Goal: Task Accomplishment & Management: Manage account settings

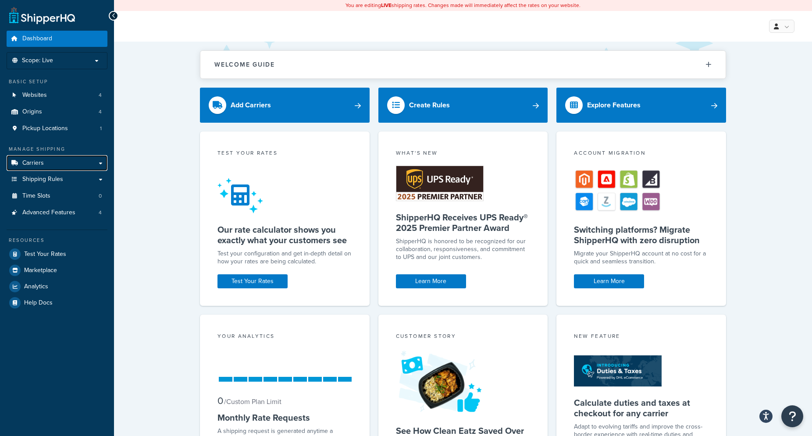
click at [101, 163] on link "Carriers" at bounding box center [57, 163] width 101 height 16
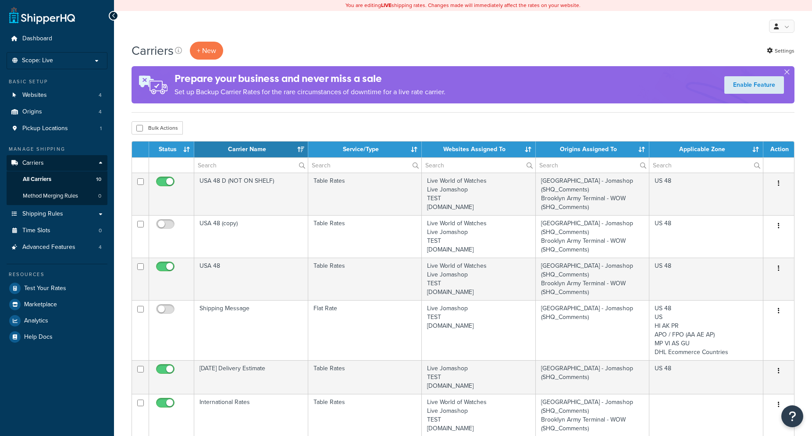
select select "15"
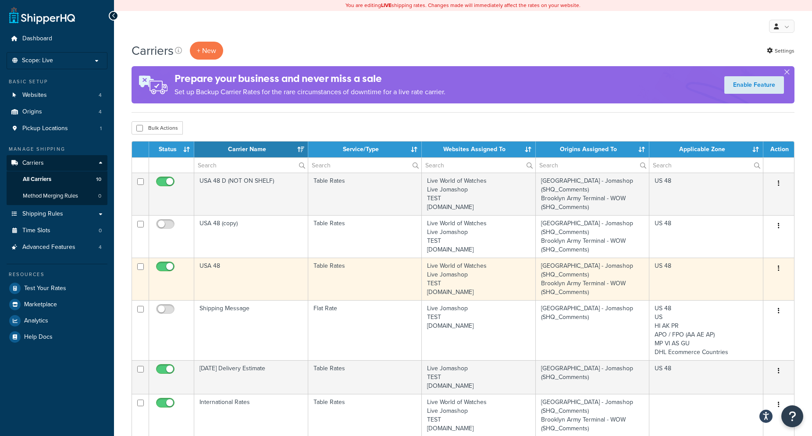
click at [778, 268] on button "button" at bounding box center [778, 269] width 12 height 14
click at [743, 288] on link "Edit" at bounding box center [742, 286] width 69 height 18
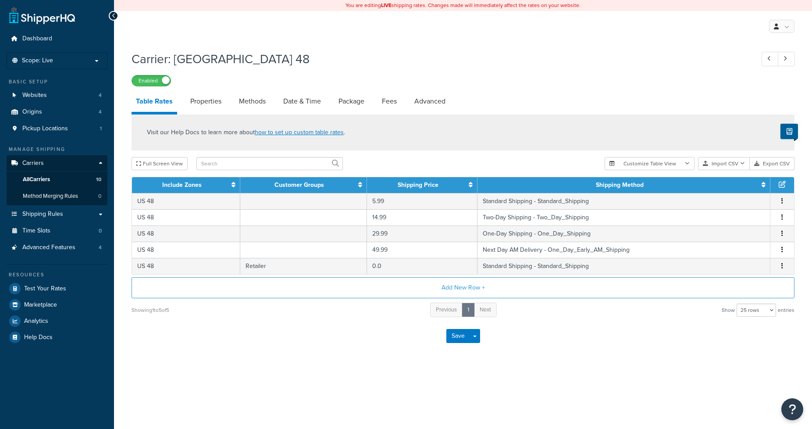
select select "25"
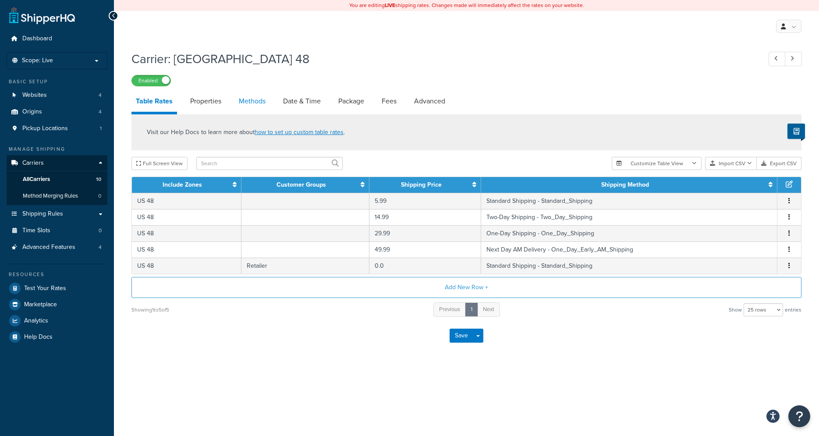
click at [247, 103] on link "Methods" at bounding box center [253, 101] width 36 height 21
select select "25"
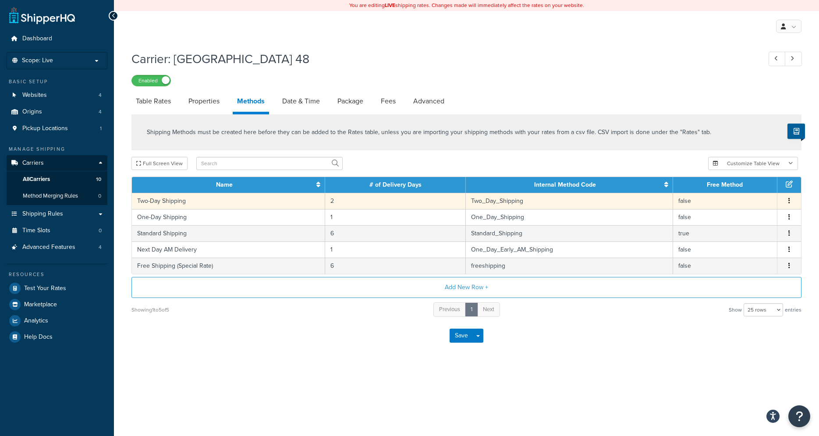
click at [789, 203] on button "button" at bounding box center [789, 201] width 7 height 10
click at [742, 199] on div "Edit" at bounding box center [745, 194] width 62 height 18
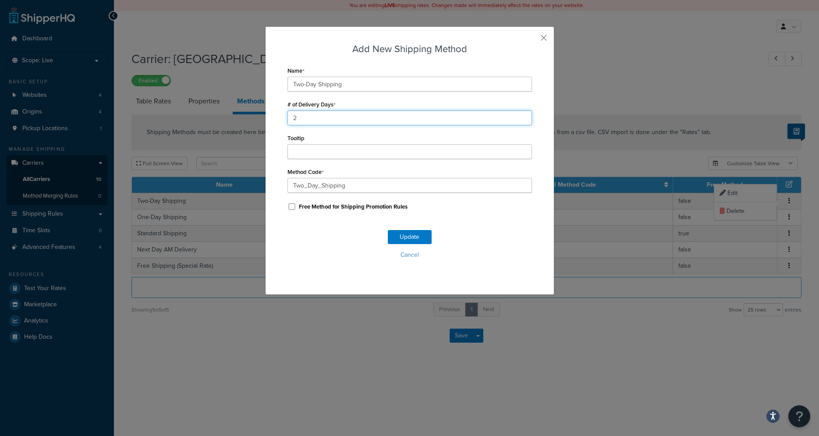
drag, startPoint x: 295, startPoint y: 120, endPoint x: 263, endPoint y: 122, distance: 32.1
click at [288, 118] on input "2" at bounding box center [410, 117] width 245 height 15
type input "3"
click at [401, 237] on button "Update" at bounding box center [410, 237] width 44 height 14
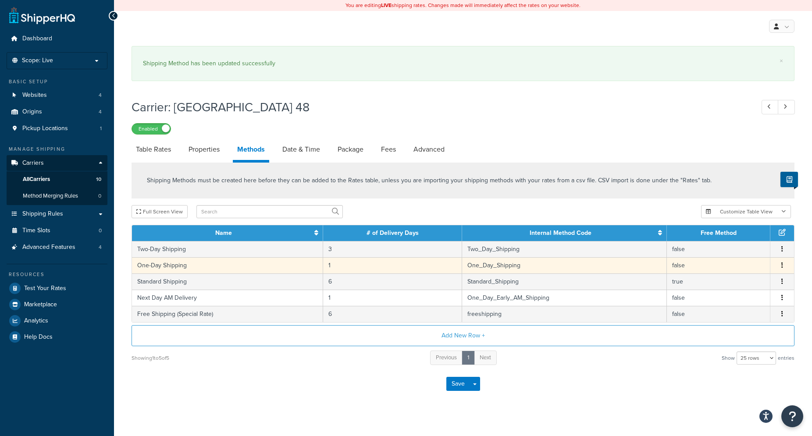
click at [780, 268] on button "button" at bounding box center [781, 266] width 7 height 10
click at [739, 258] on div "Edit" at bounding box center [738, 258] width 62 height 18
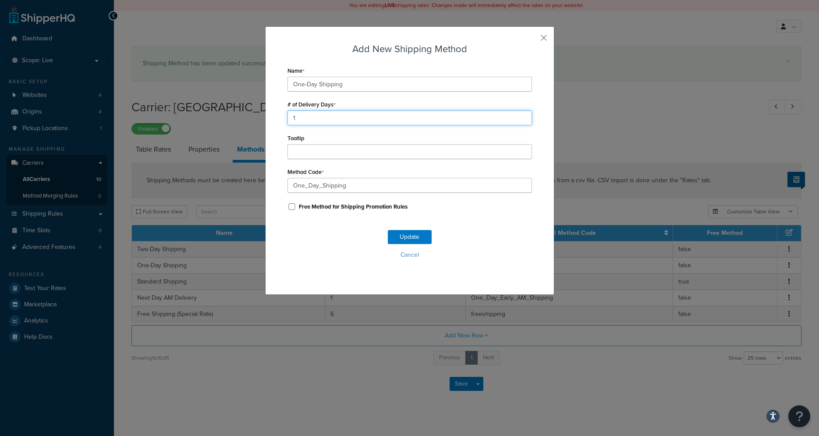
drag, startPoint x: 302, startPoint y: 119, endPoint x: 265, endPoint y: 117, distance: 37.3
click at [288, 117] on input "1" at bounding box center [410, 117] width 245 height 15
type input "2"
click at [403, 240] on button "Update" at bounding box center [410, 237] width 44 height 14
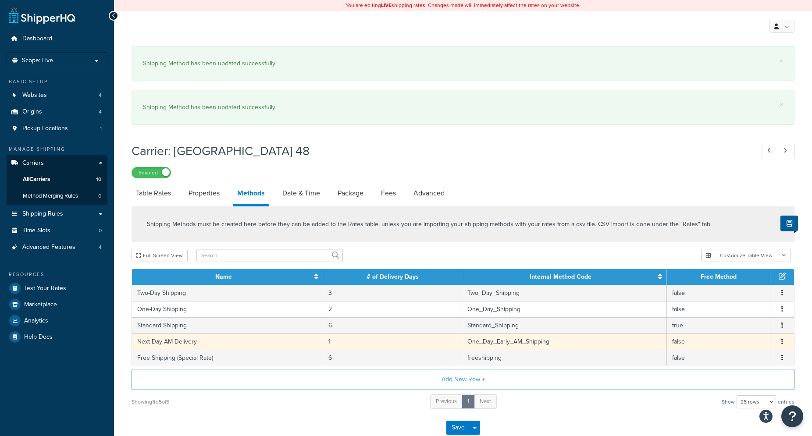
click at [782, 343] on icon "button" at bounding box center [782, 341] width 2 height 6
click at [732, 337] on div "Edit" at bounding box center [738, 334] width 62 height 18
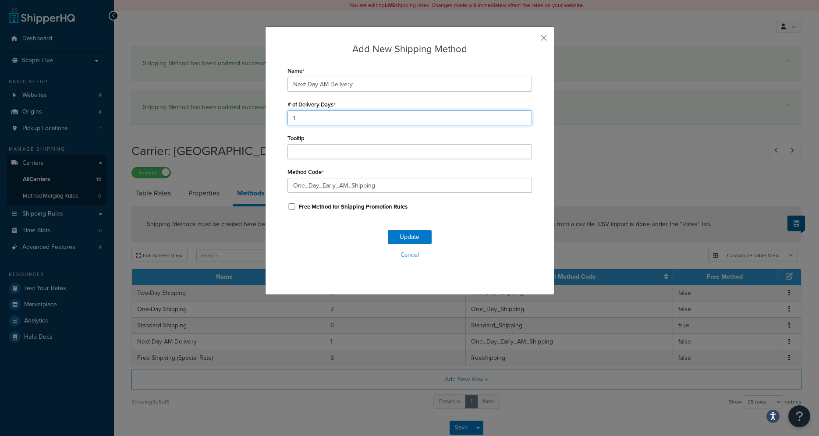
drag, startPoint x: 291, startPoint y: 119, endPoint x: 259, endPoint y: 119, distance: 32.0
click at [288, 119] on input "1" at bounding box center [410, 117] width 245 height 15
type input "2"
click at [402, 240] on button "Update" at bounding box center [410, 237] width 44 height 14
